Goal: Task Accomplishment & Management: Use online tool/utility

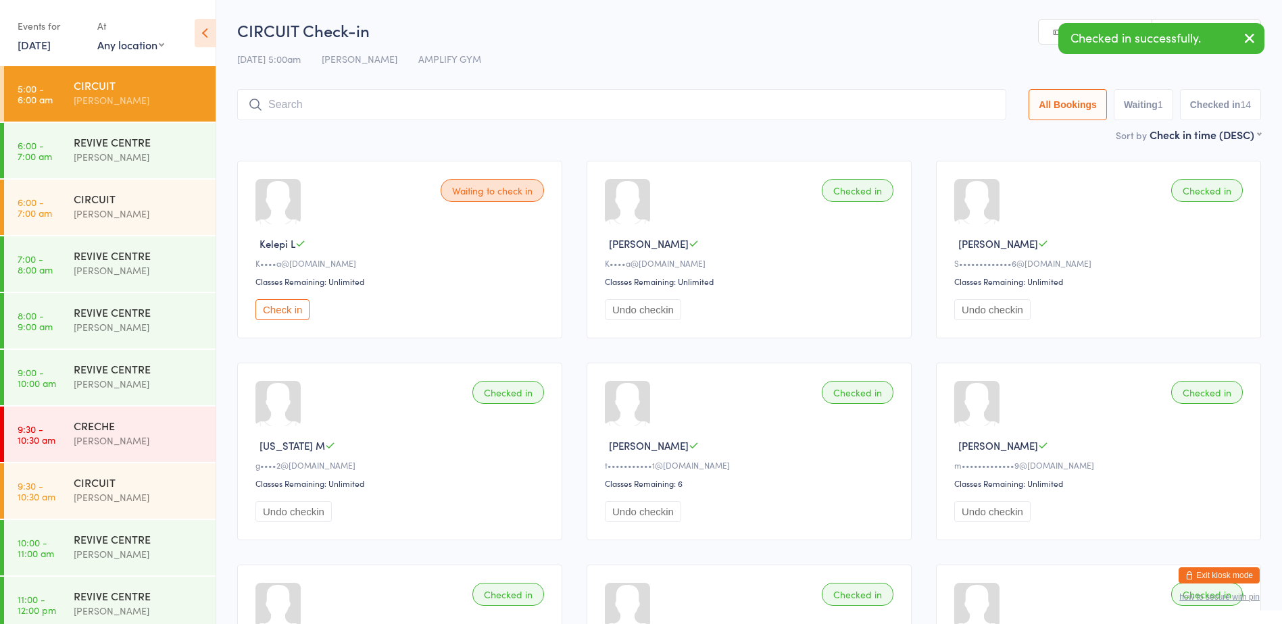
click at [303, 309] on button "Check in" at bounding box center [282, 309] width 54 height 21
click at [145, 199] on div "CIRCUIT" at bounding box center [139, 198] width 130 height 15
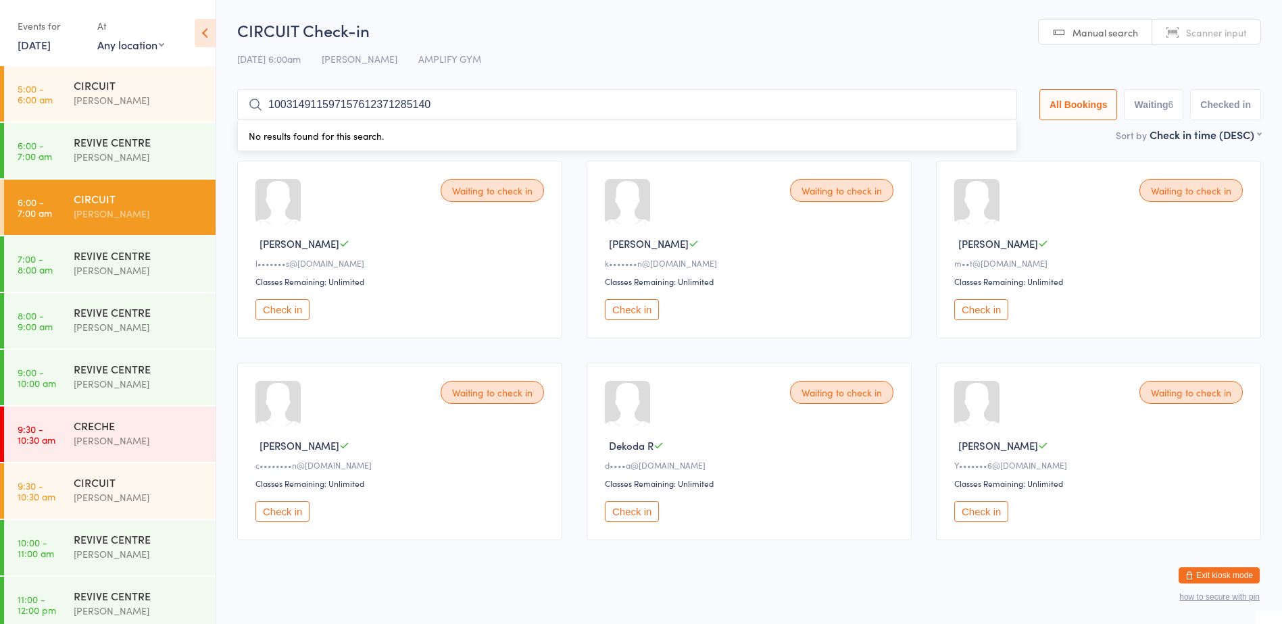
type input "1003149115971576123712851403"
click at [997, 103] on input "1003149115971576123712851403" at bounding box center [627, 104] width 780 height 31
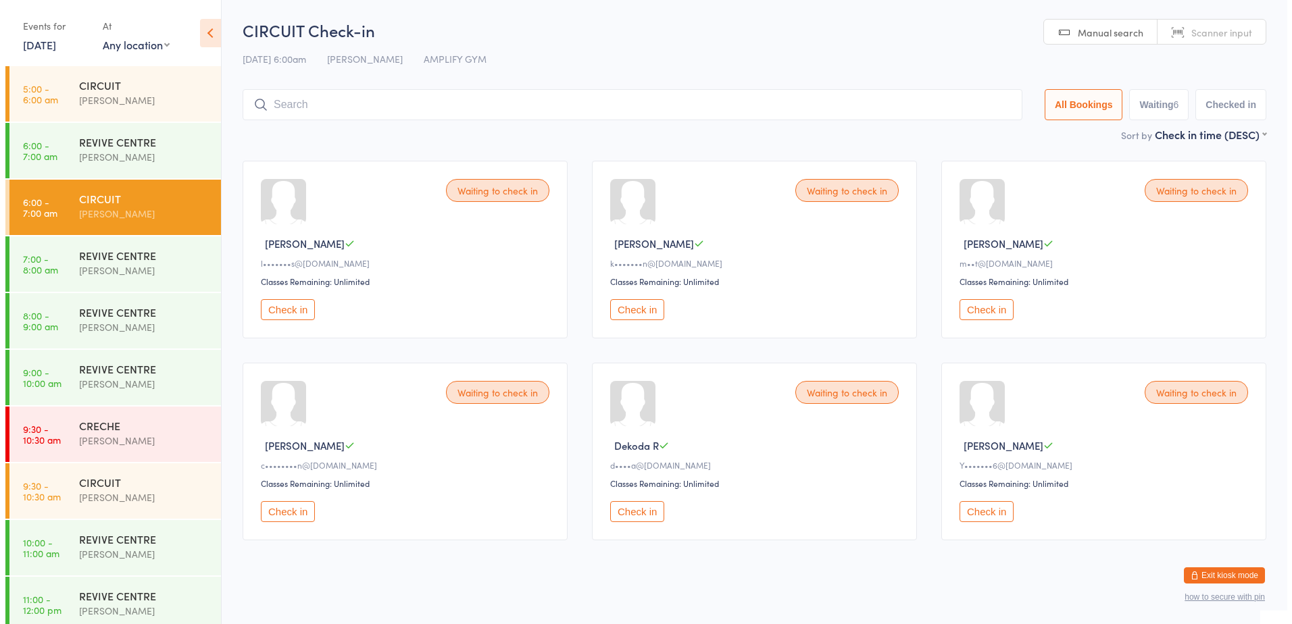
scroll to position [10, 0]
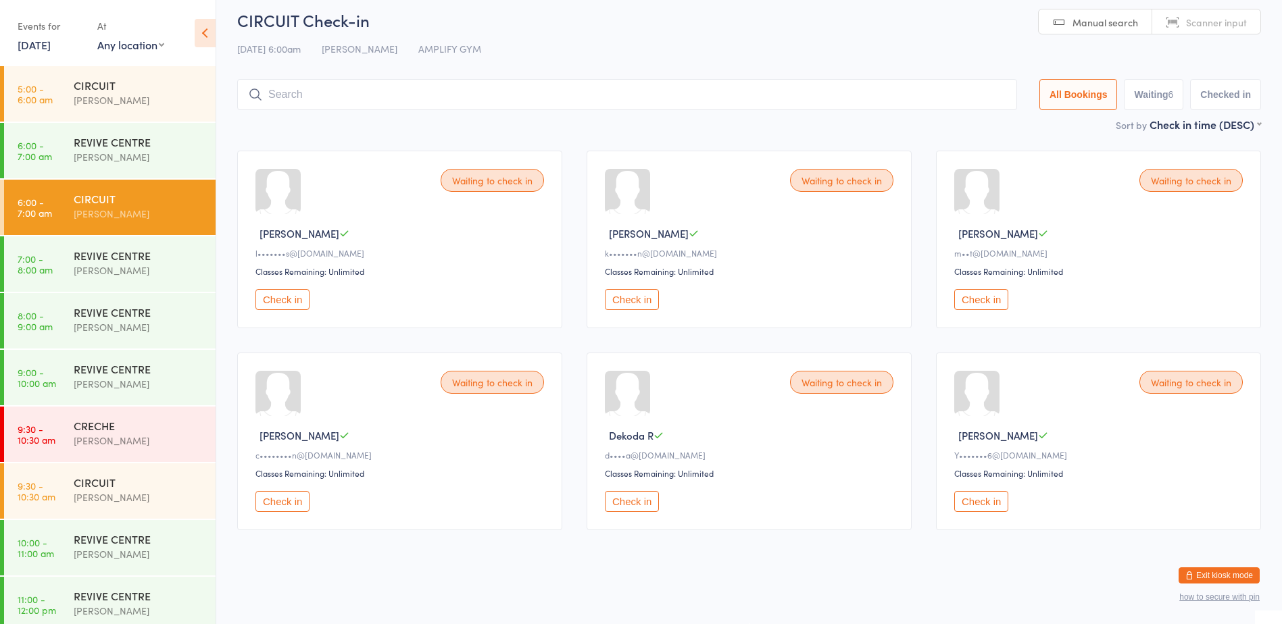
click at [284, 300] on button "Check in" at bounding box center [282, 299] width 54 height 21
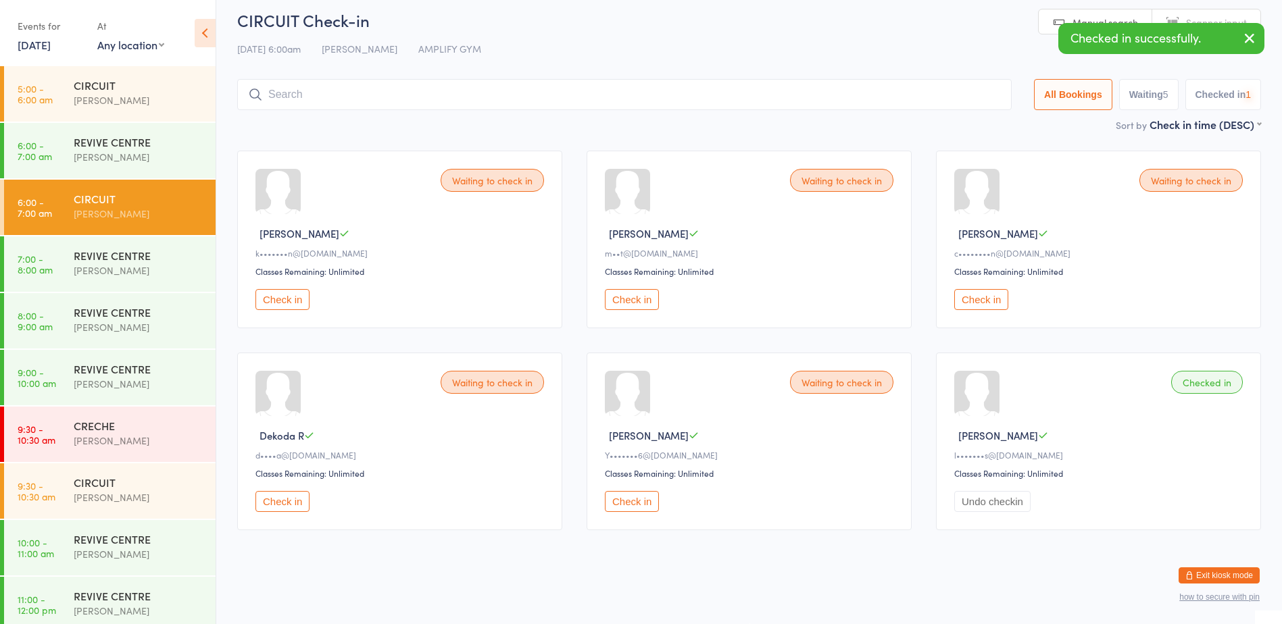
click at [284, 300] on button "Check in" at bounding box center [282, 299] width 54 height 21
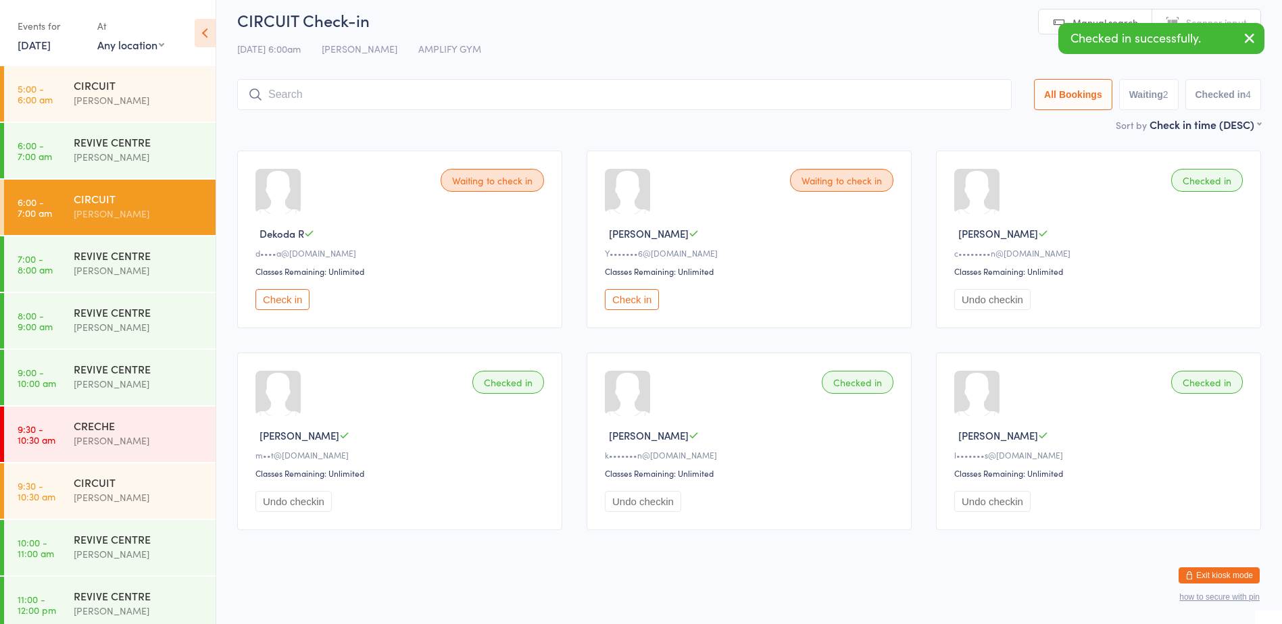
click at [284, 300] on button "Check in" at bounding box center [282, 299] width 54 height 21
click at [312, 105] on input "search" at bounding box center [627, 94] width 780 height 31
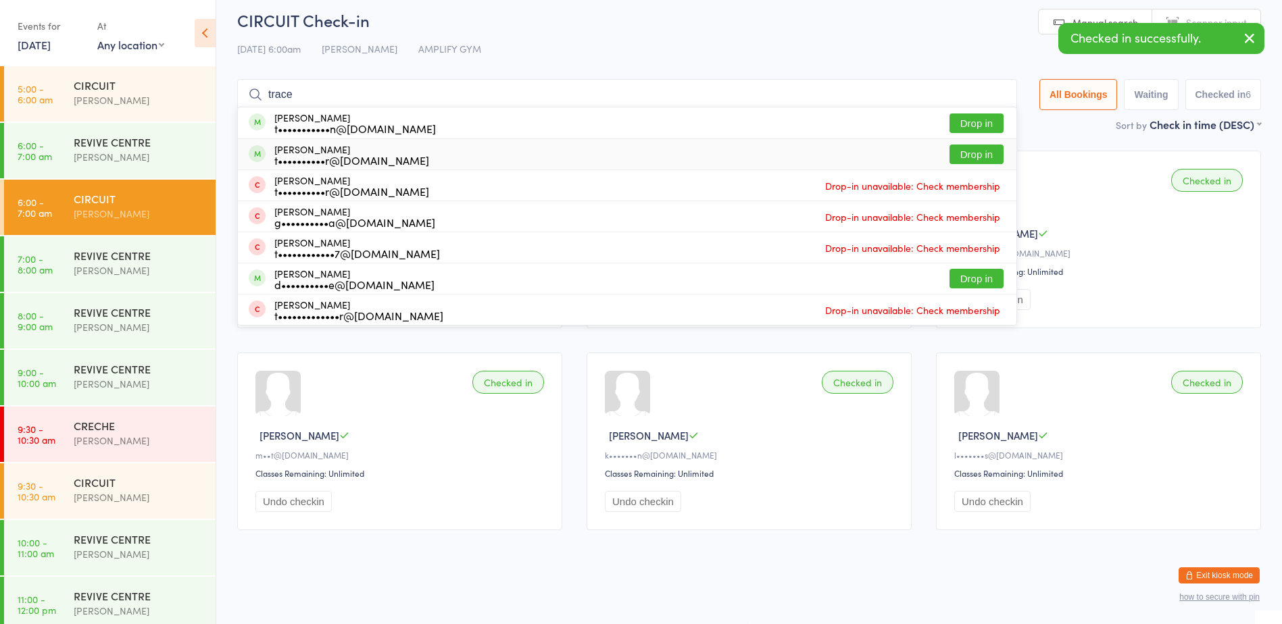
type input "trace"
click at [976, 147] on button "Drop in" at bounding box center [976, 155] width 54 height 20
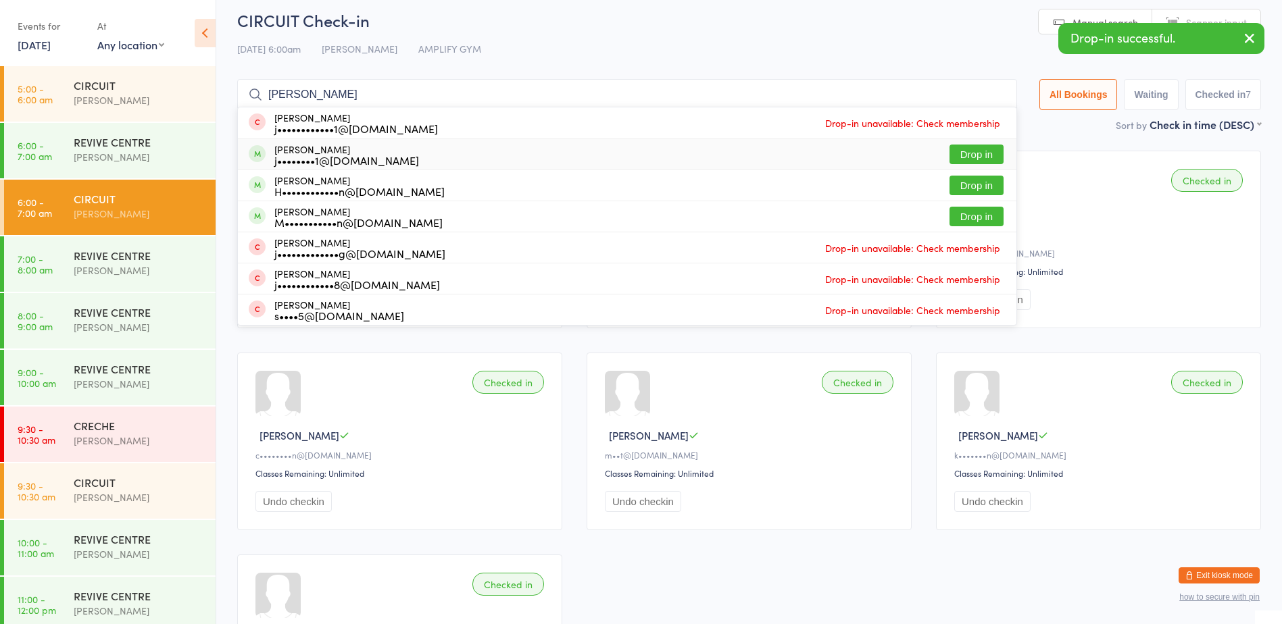
type input "[PERSON_NAME]"
click at [961, 151] on button "Drop in" at bounding box center [976, 155] width 54 height 20
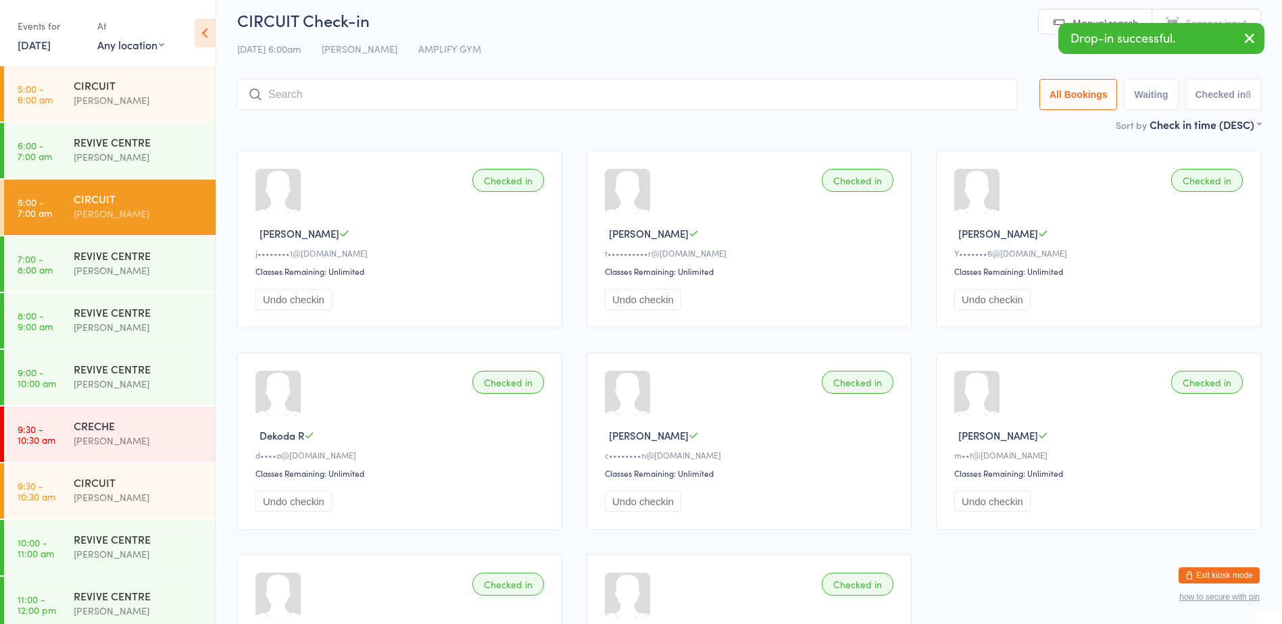
click at [1242, 580] on button "Exit kiosk mode" at bounding box center [1219, 576] width 81 height 16
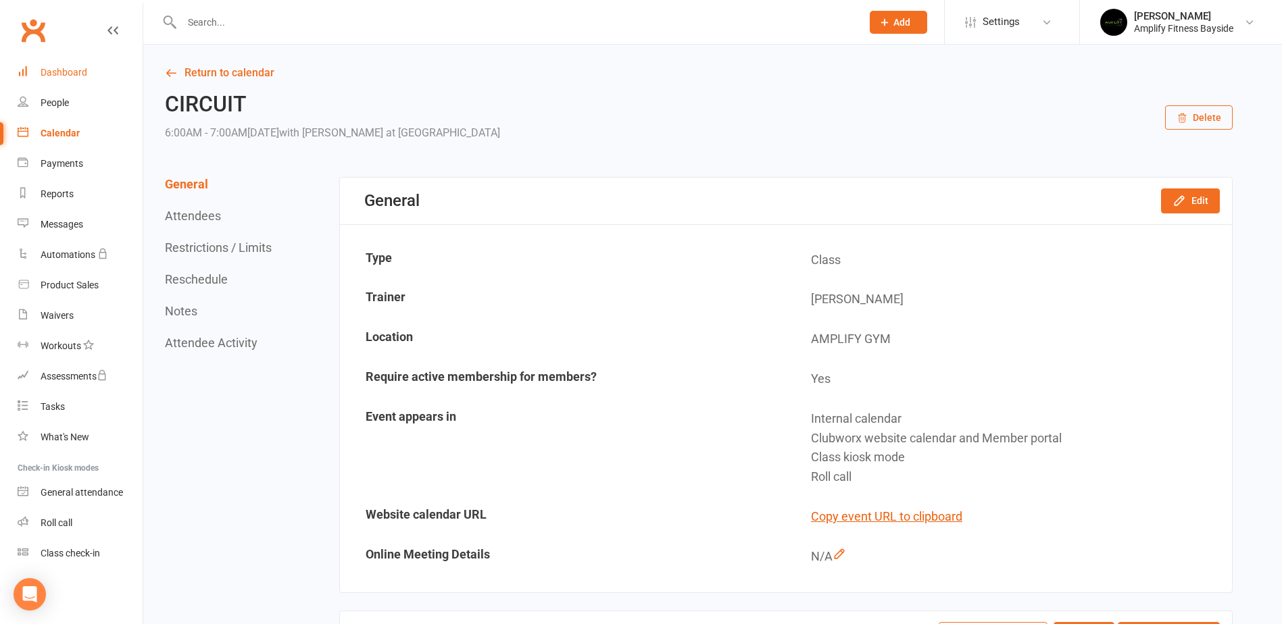
click at [100, 67] on link "Dashboard" at bounding box center [80, 72] width 125 height 30
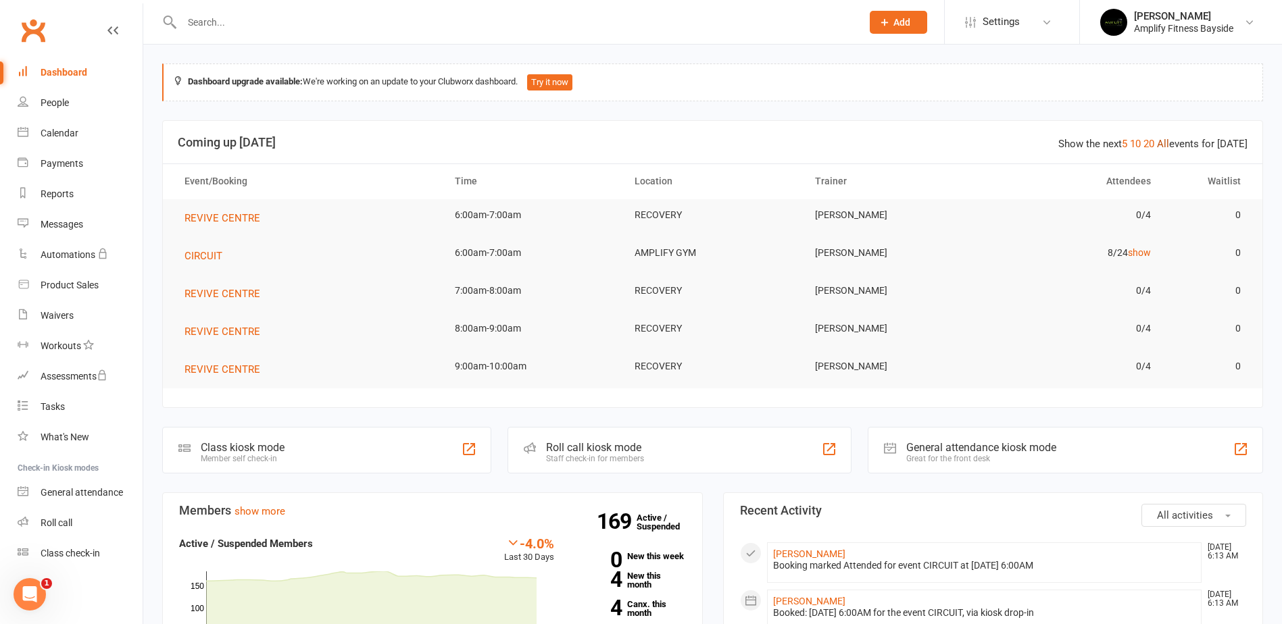
click at [1169, 139] on link "All" at bounding box center [1163, 144] width 12 height 12
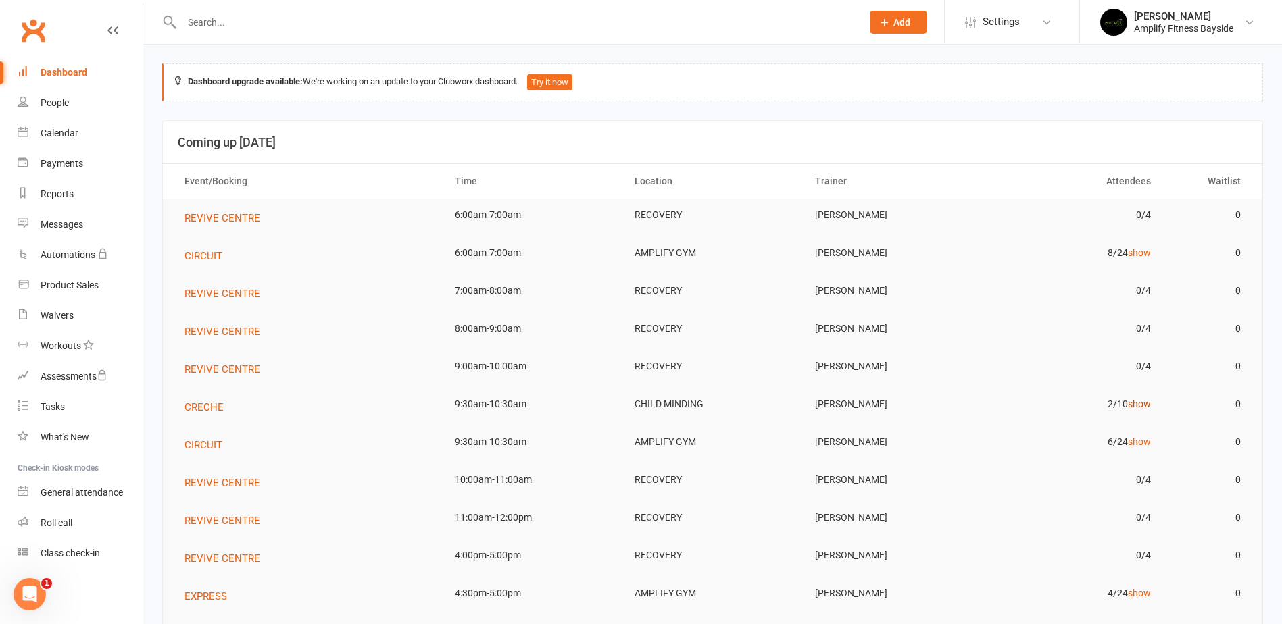
click at [1138, 402] on link "show" at bounding box center [1139, 404] width 23 height 11
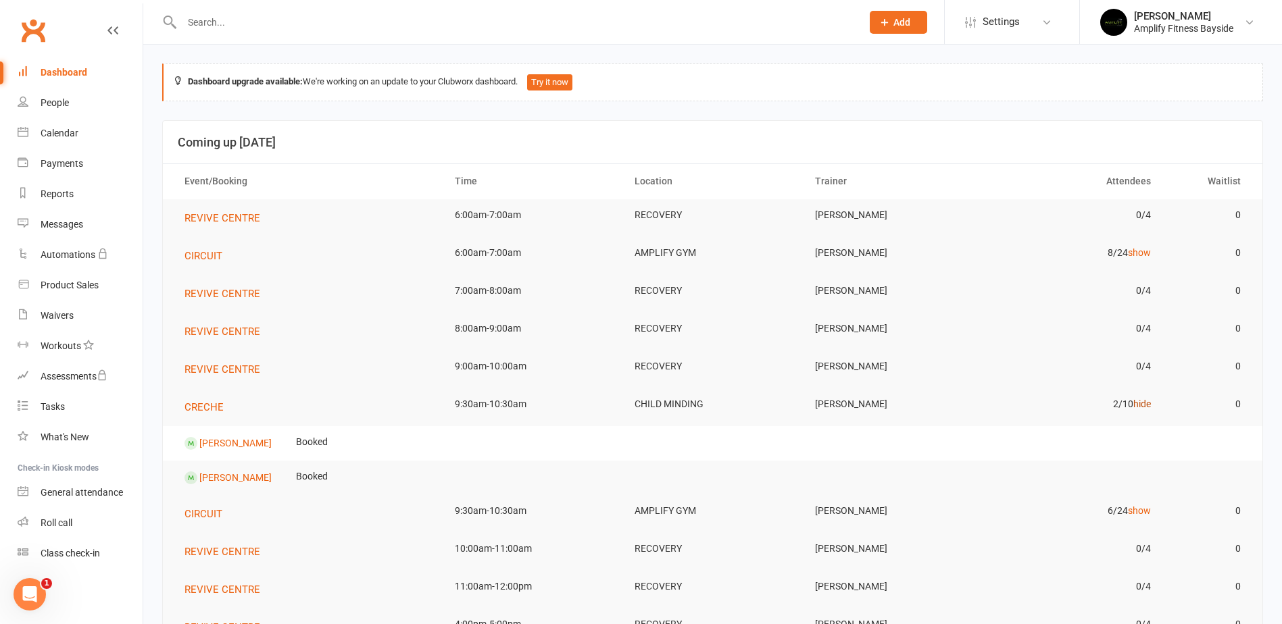
click at [1138, 402] on link "hide" at bounding box center [1142, 404] width 18 height 11
